Goal: Task Accomplishment & Management: Use online tool/utility

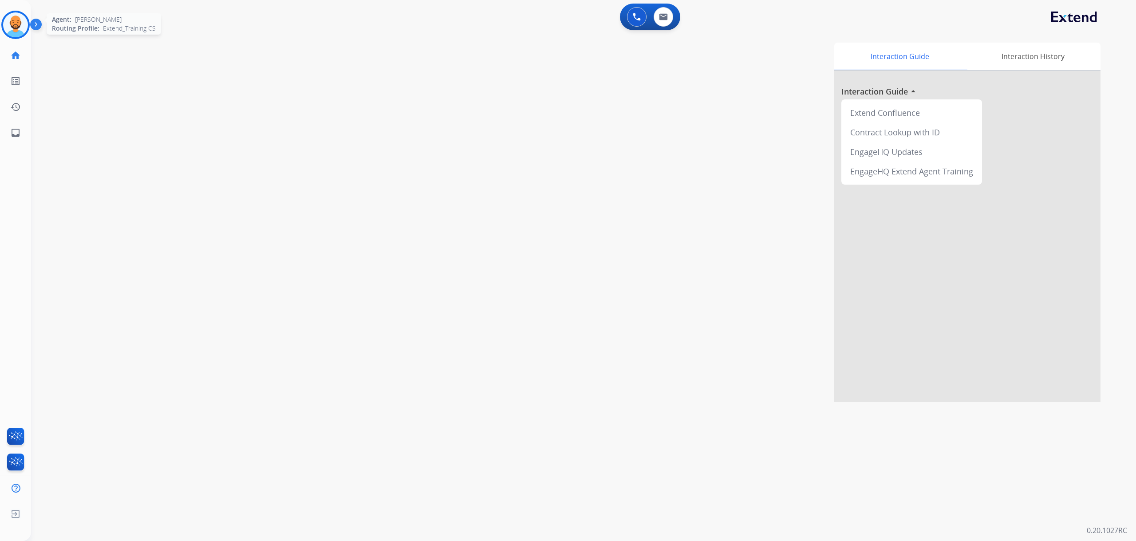
click at [13, 23] on img at bounding box center [15, 24] width 25 height 25
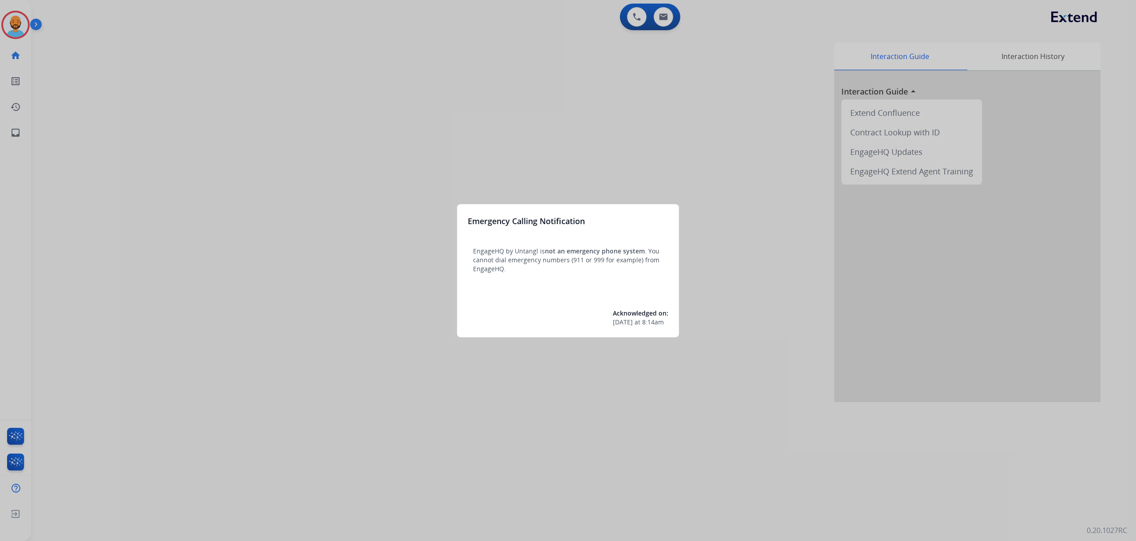
click at [649, 251] on p "EngageHQ by Untangl is not an emergency phone system . You cannot dial emergenc…" at bounding box center [568, 260] width 190 height 27
click at [130, 37] on div at bounding box center [568, 270] width 1136 height 541
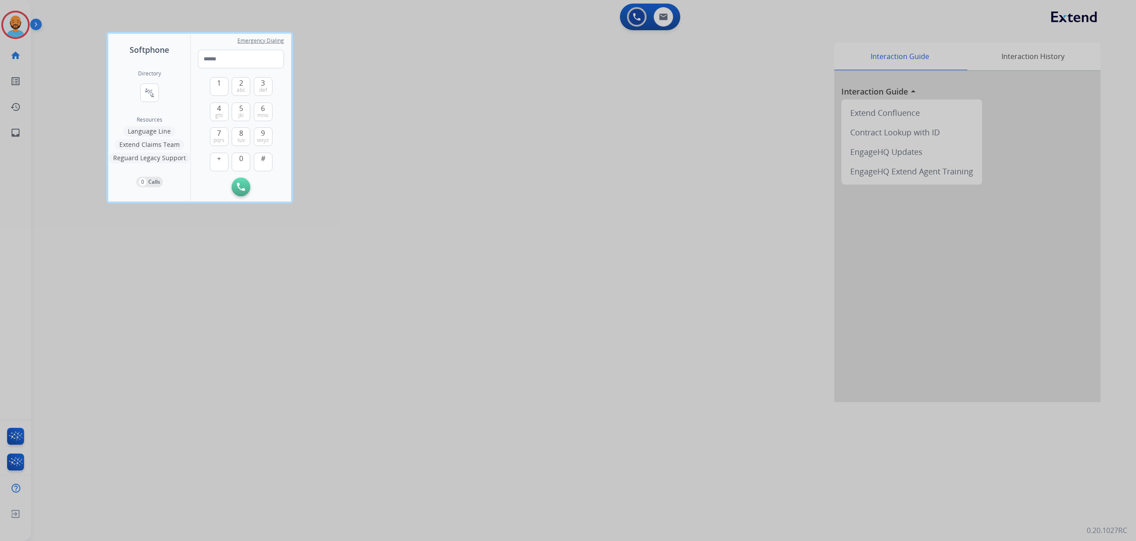
click at [90, 40] on div at bounding box center [568, 270] width 1136 height 541
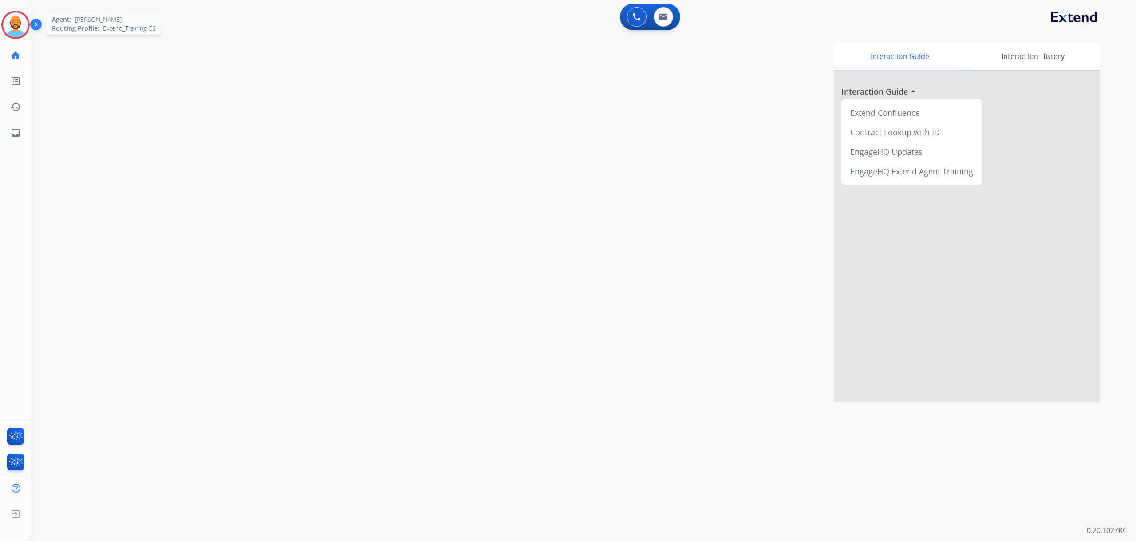
click at [10, 26] on img at bounding box center [15, 24] width 25 height 25
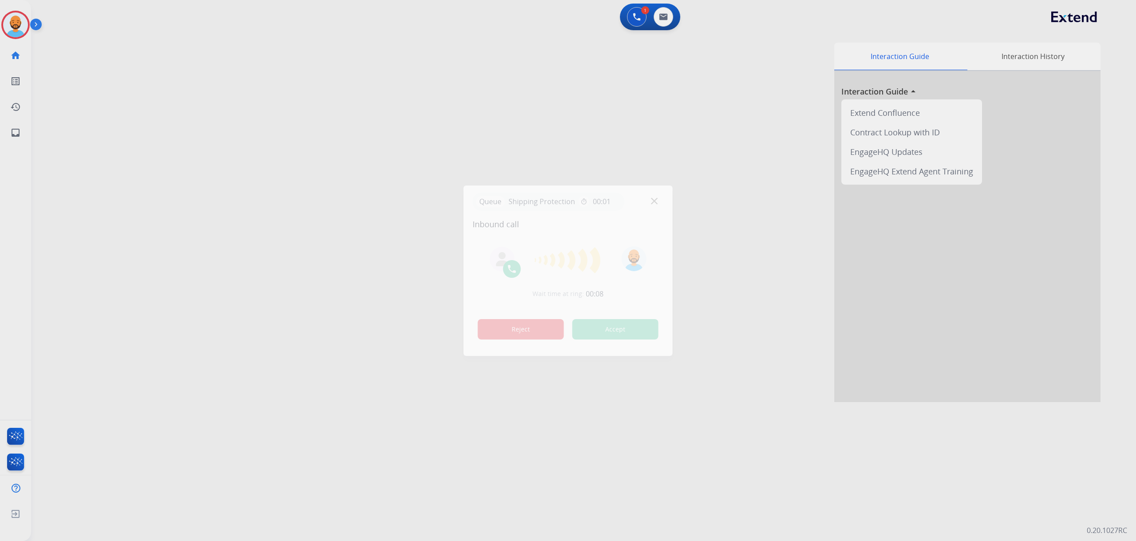
click at [533, 332] on button "Reject" at bounding box center [521, 329] width 86 height 20
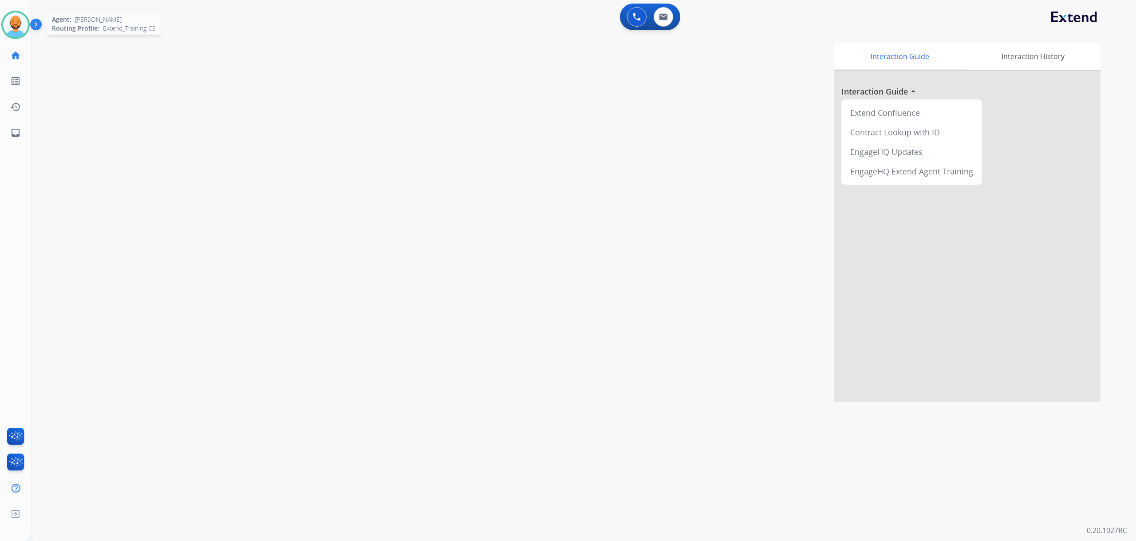
click at [22, 20] on img at bounding box center [15, 24] width 25 height 25
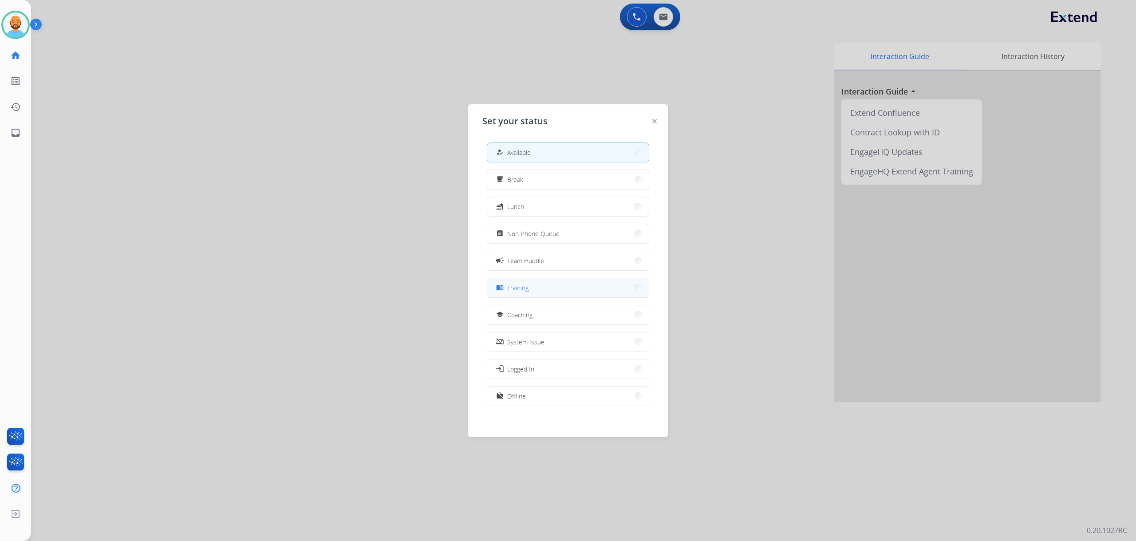
click at [626, 288] on button "menu_book Training" at bounding box center [567, 287] width 161 height 19
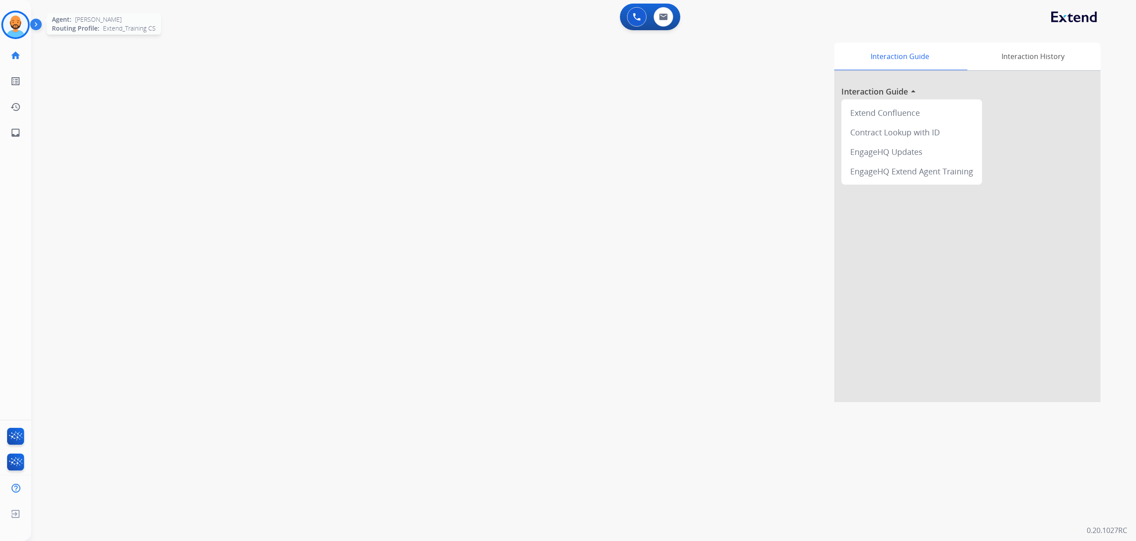
click at [26, 34] on div at bounding box center [15, 25] width 28 height 28
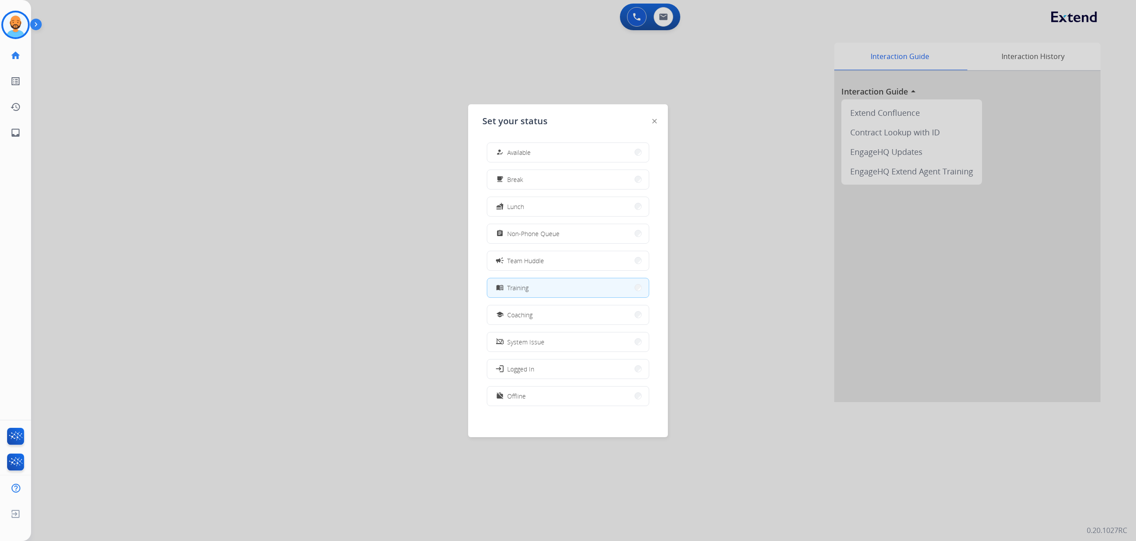
click at [653, 119] on img at bounding box center [654, 121] width 4 height 4
